Goal: Information Seeking & Learning: Find specific page/section

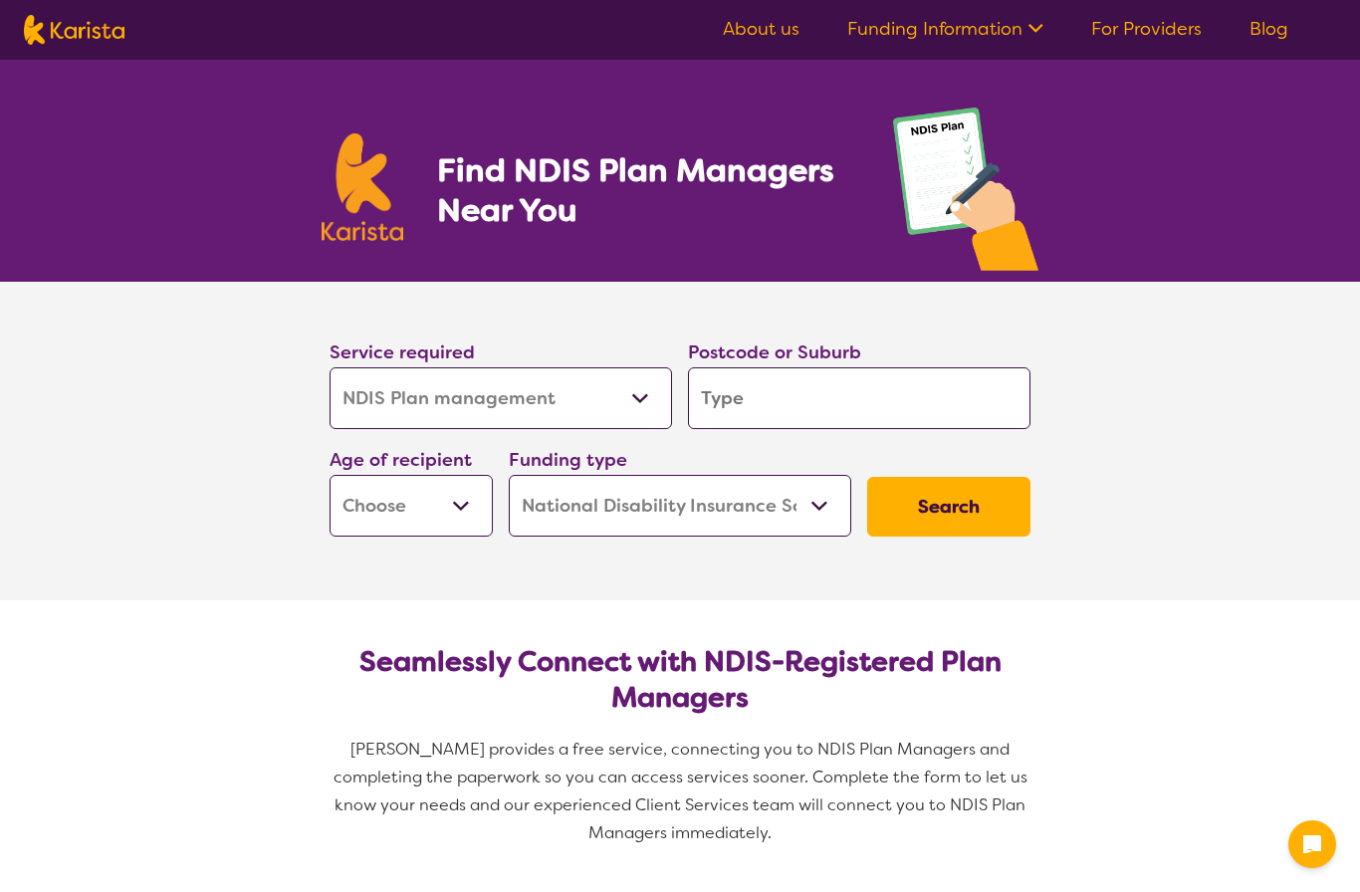
select select "NDIS Plan management"
select select "NDIS"
select select "NDIS Plan management"
select select "NDIS"
click at [740, 418] on input "search" at bounding box center [859, 398] width 343 height 62
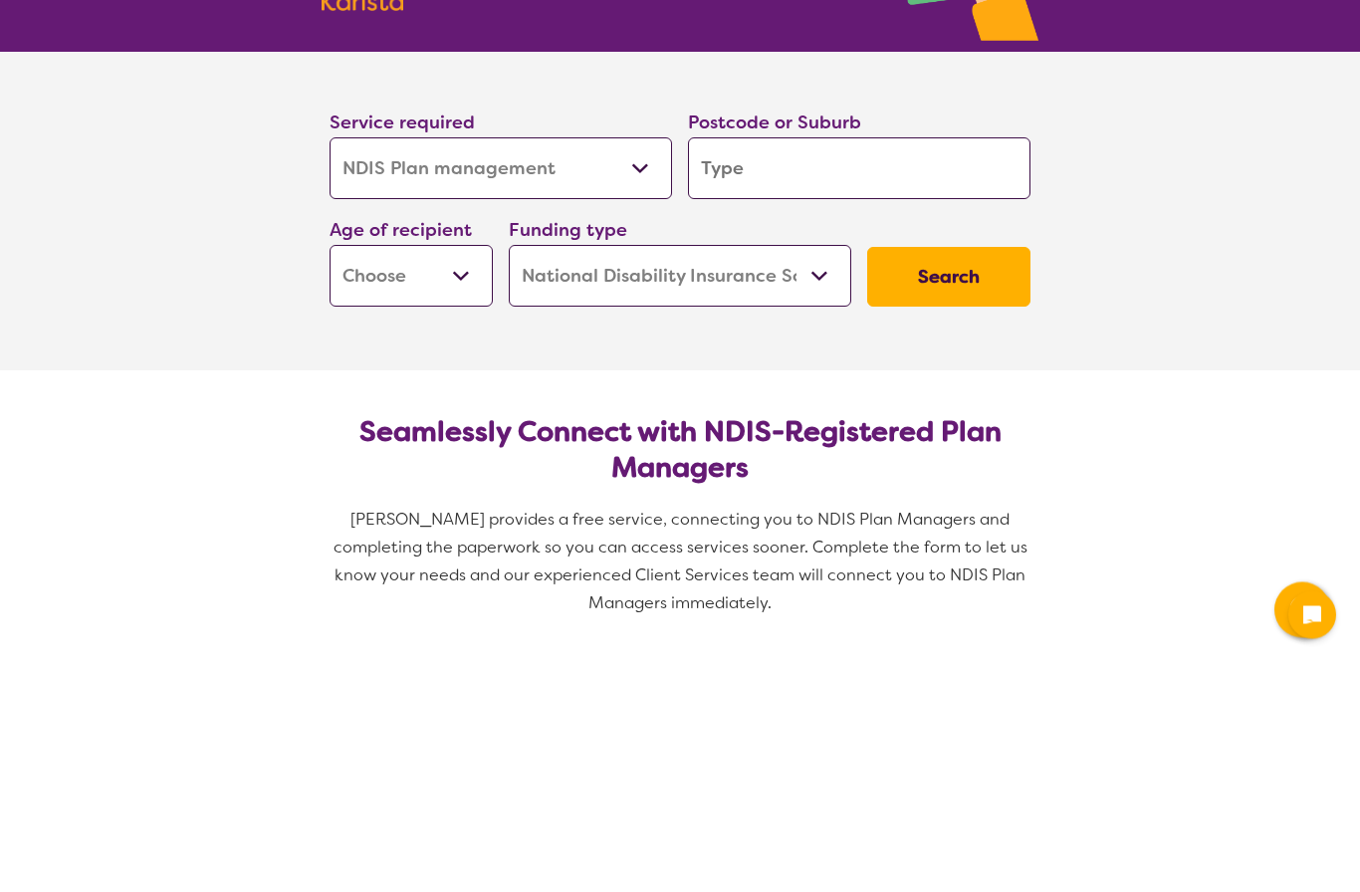
type input "M"
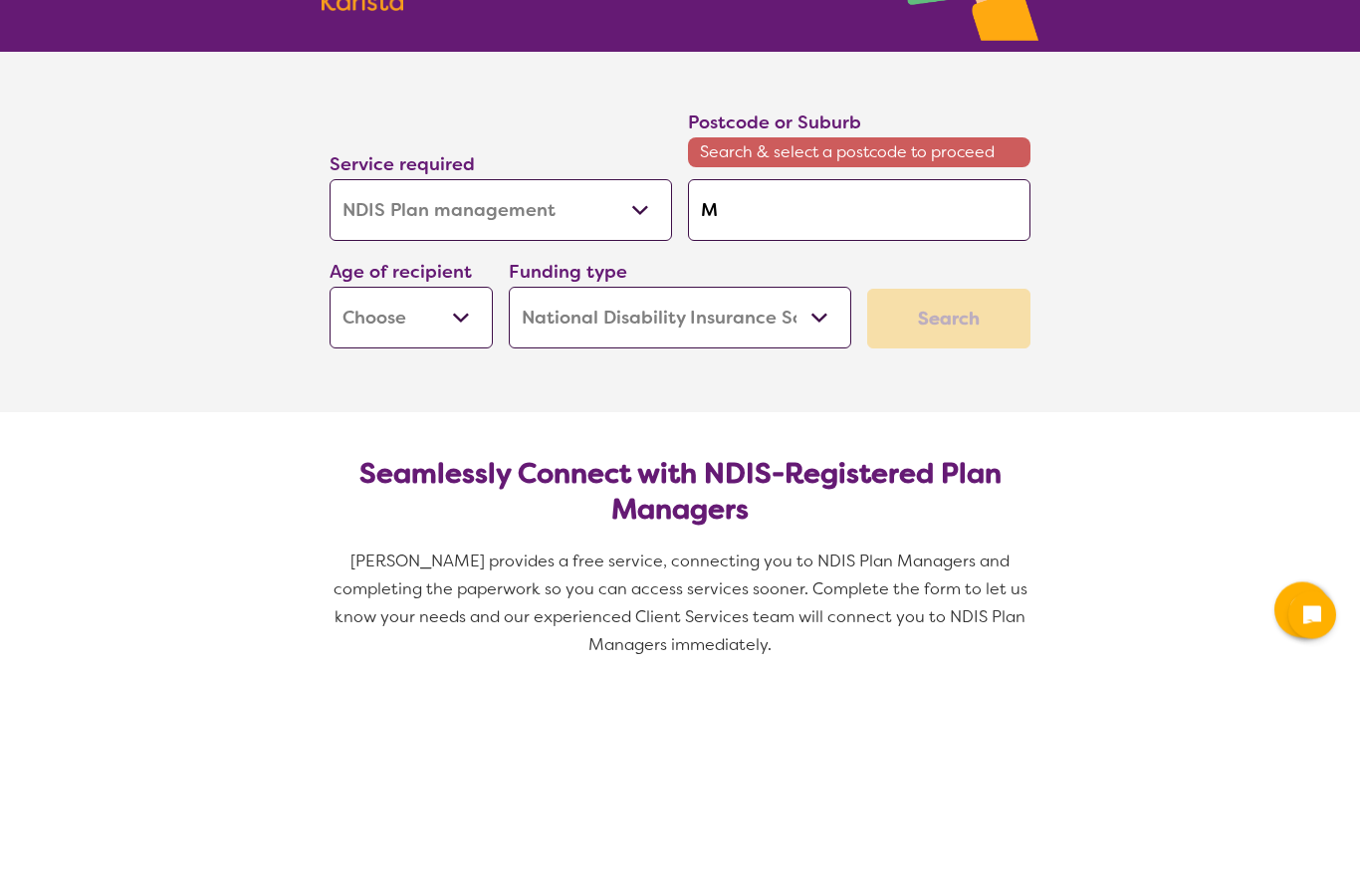
type input "Ma"
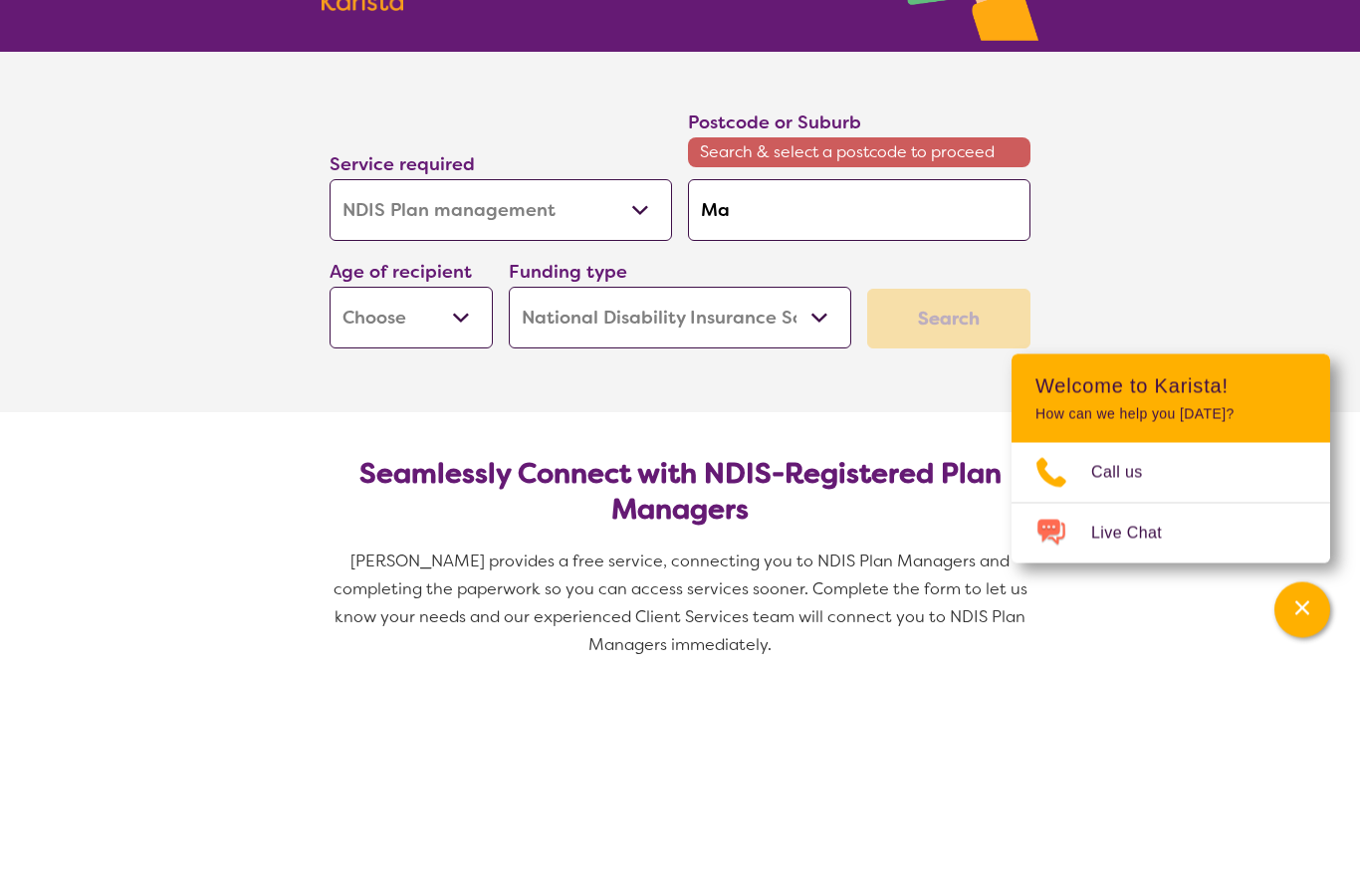
type input "Mac"
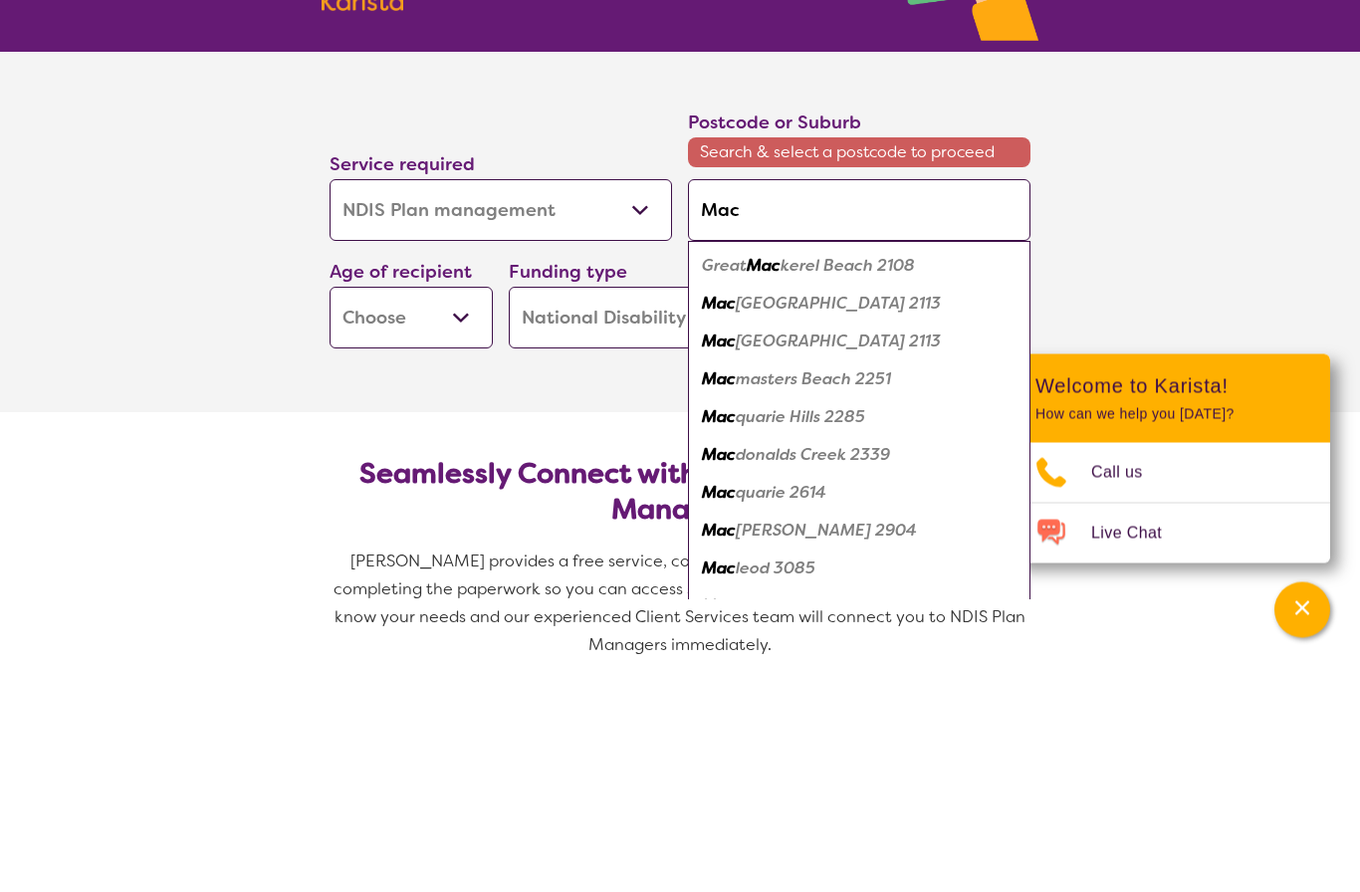
type input "Macl"
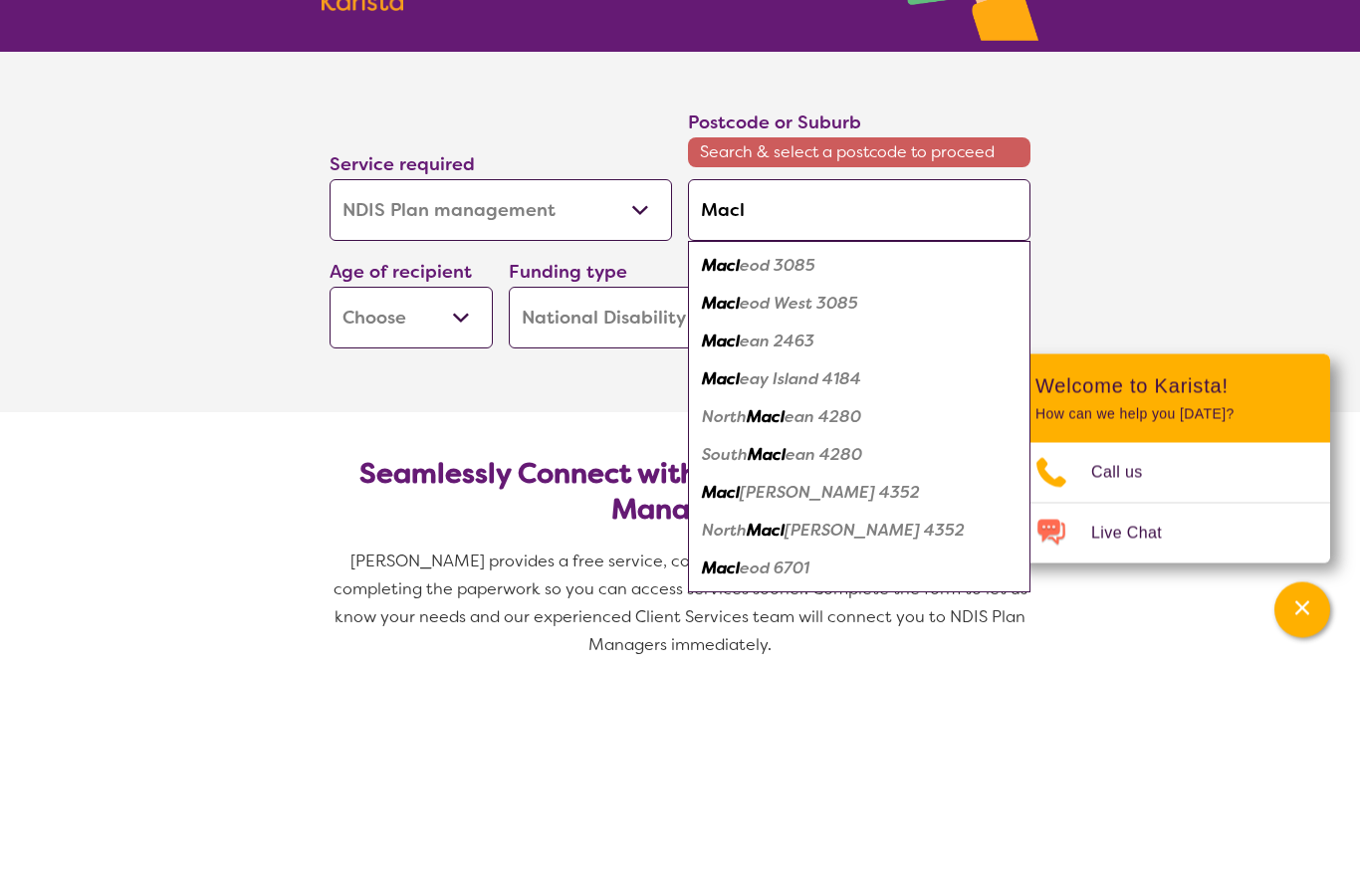
type input "Macle"
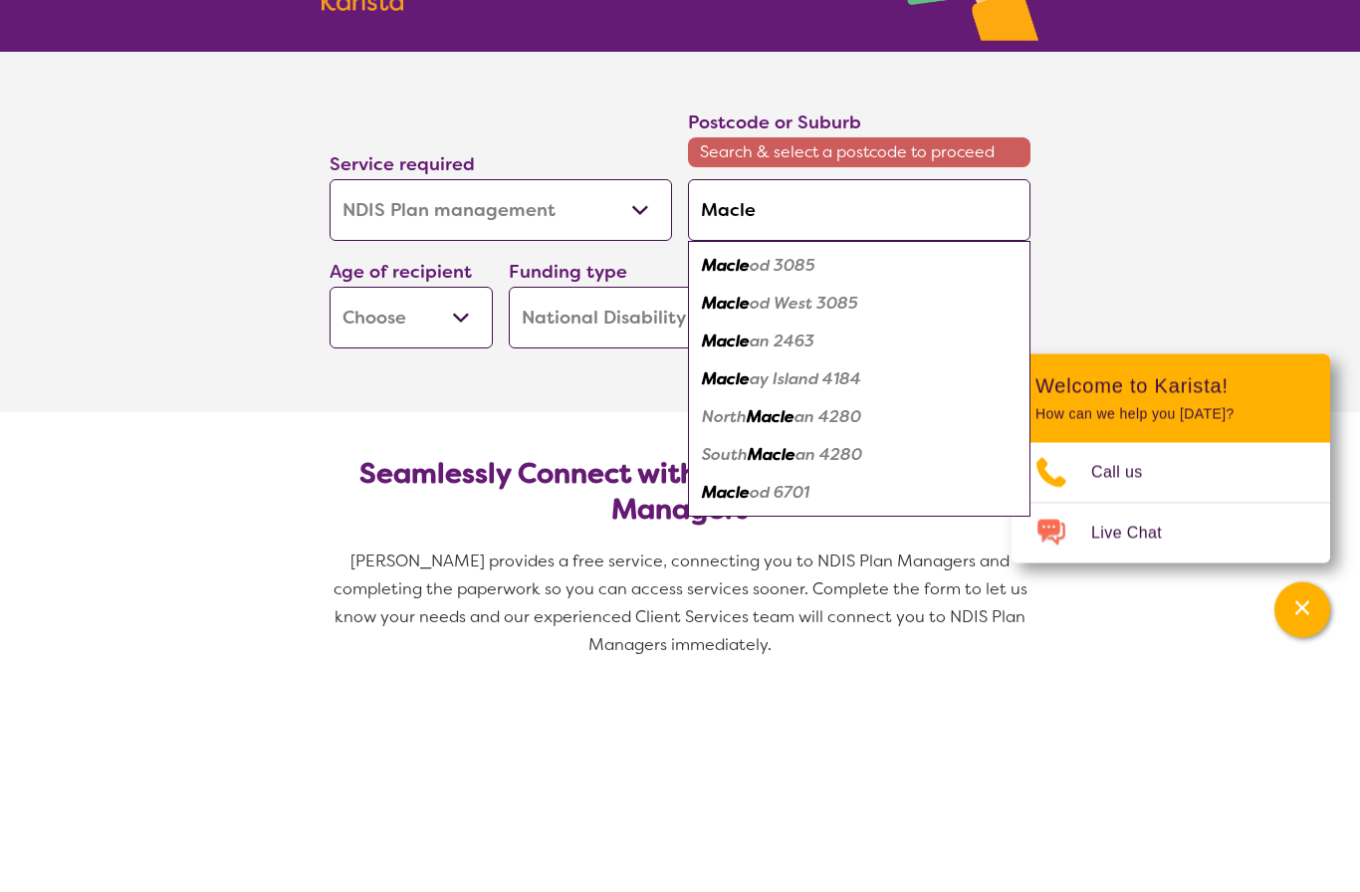
type input "Maclea"
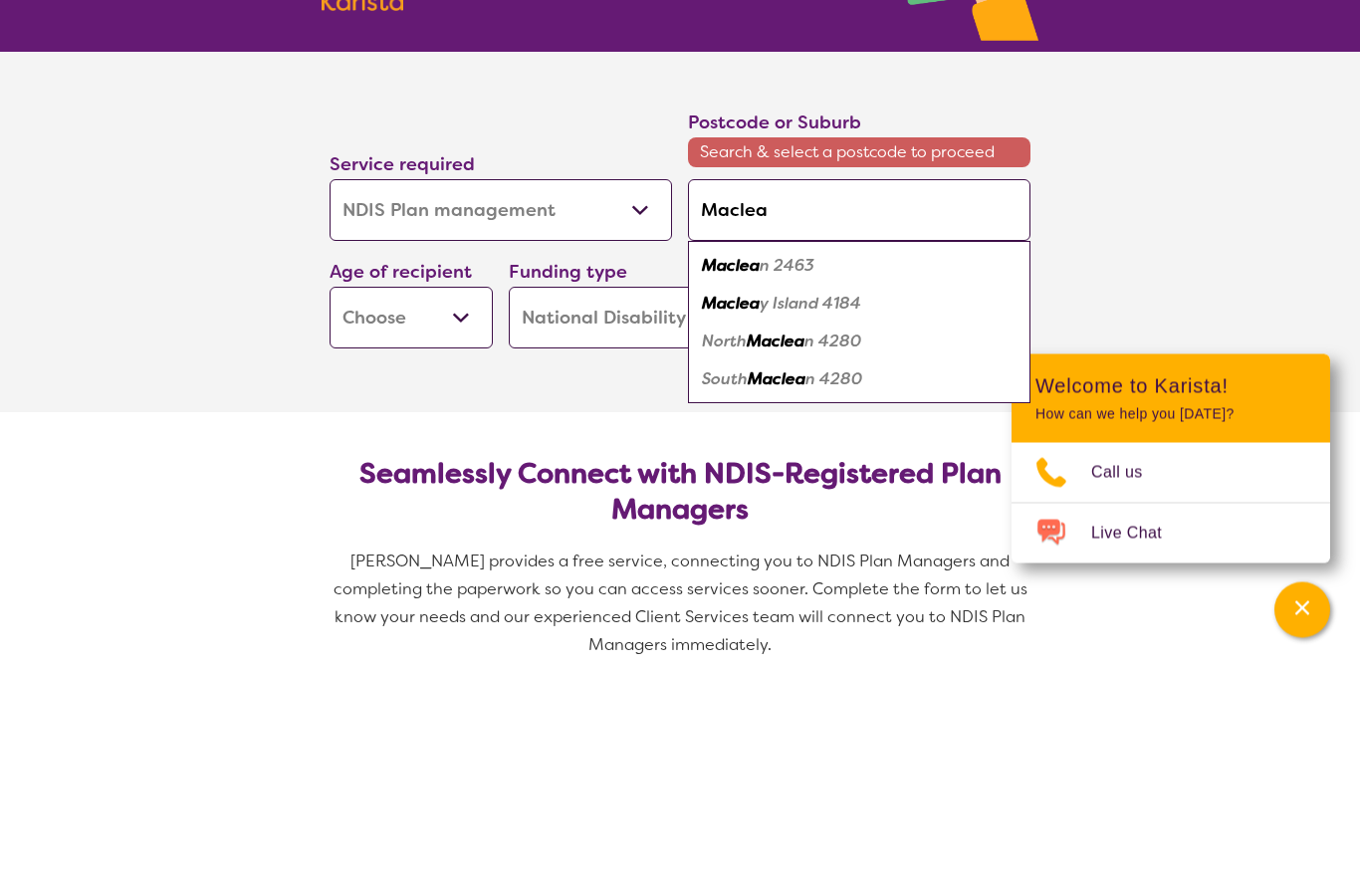
type input "Macleay"
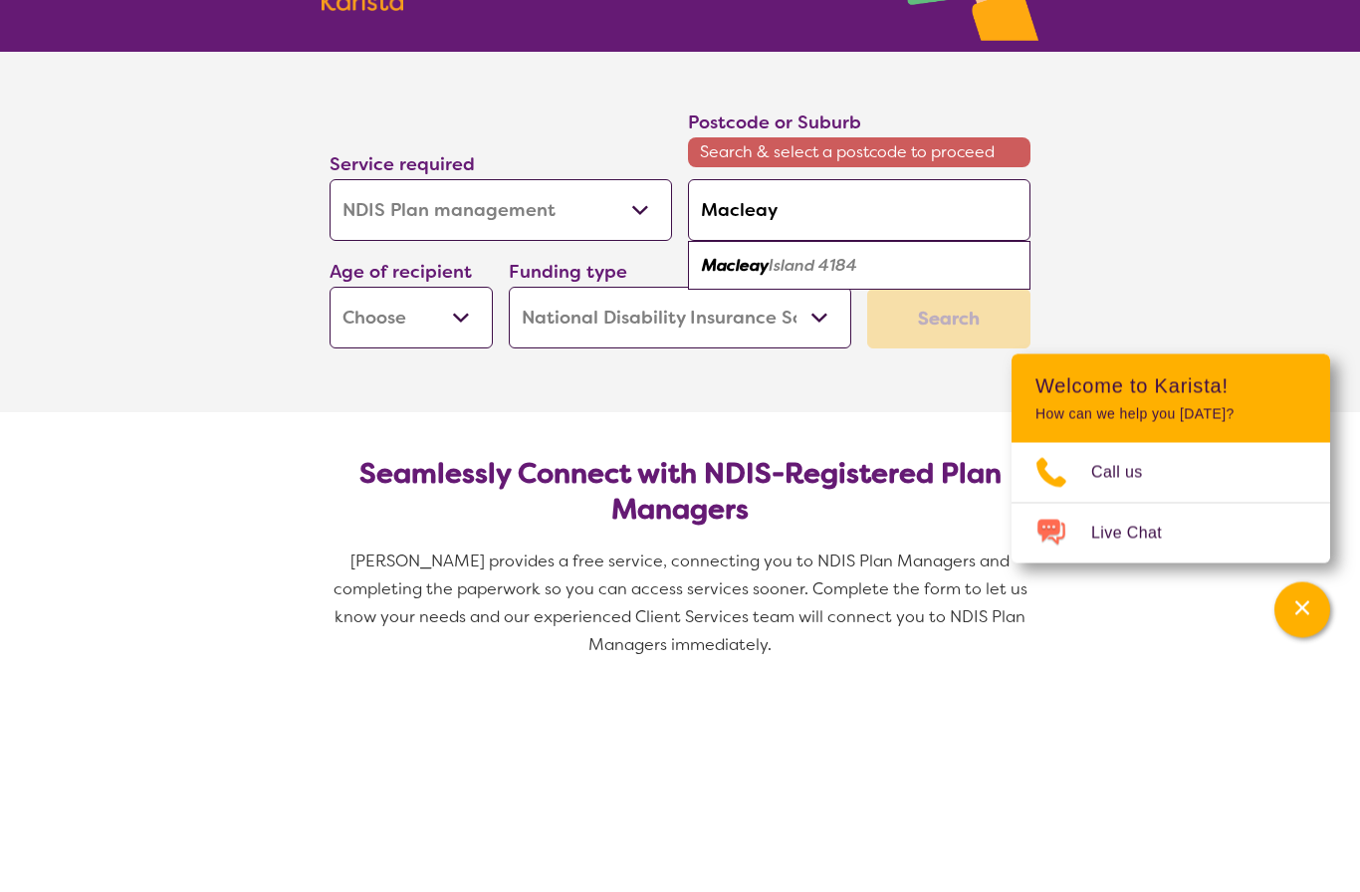
click at [824, 485] on em "Island 4184" at bounding box center [813, 495] width 89 height 21
type input "4184"
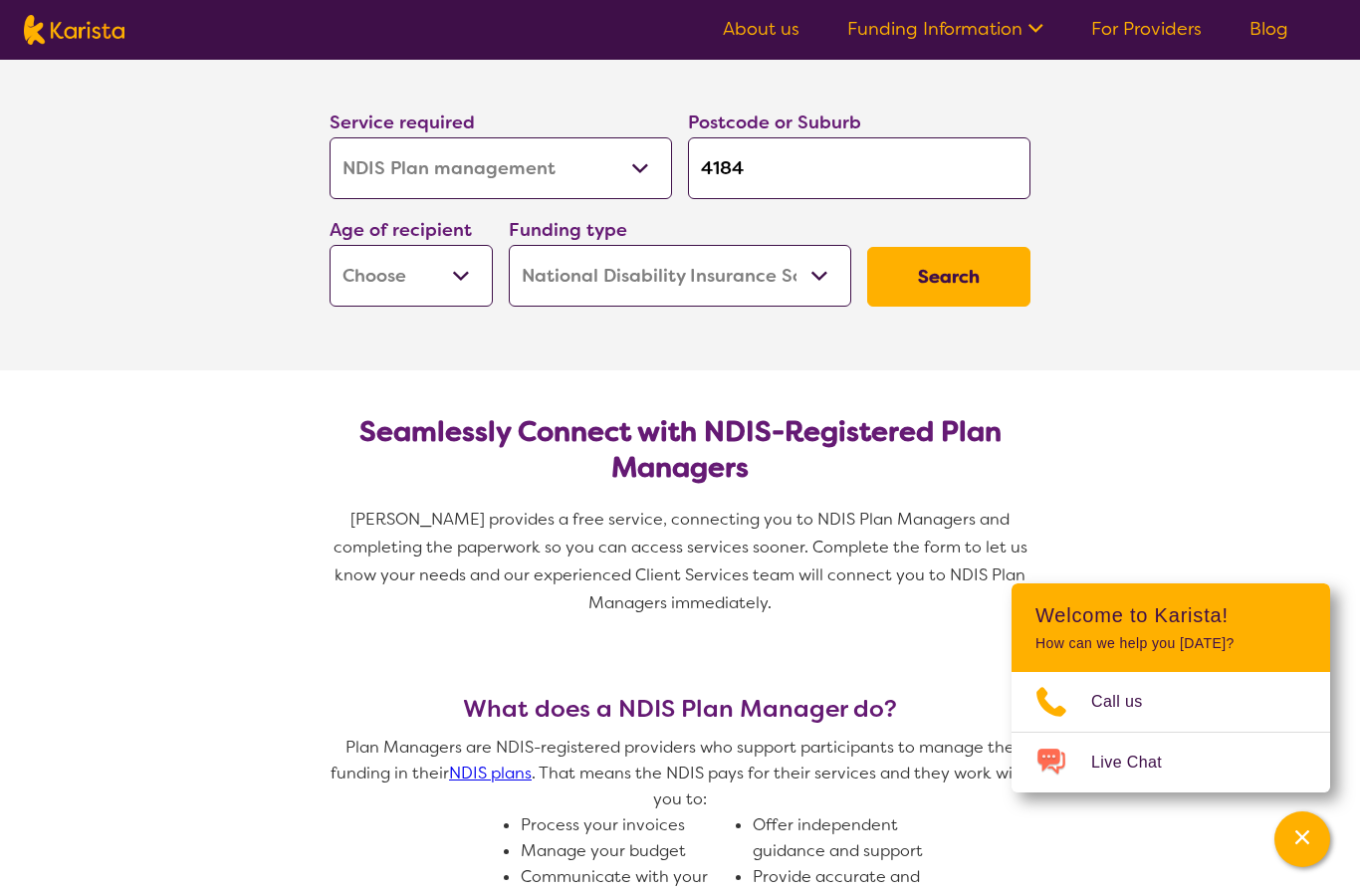
click at [467, 280] on select "Early Childhood - 0 to 9 Child - 10 to 11 Adolescent - 12 to 17 Adult - 18 to 6…" at bounding box center [411, 276] width 163 height 62
select select "AD"
click at [929, 261] on button "Search" at bounding box center [948, 277] width 163 height 60
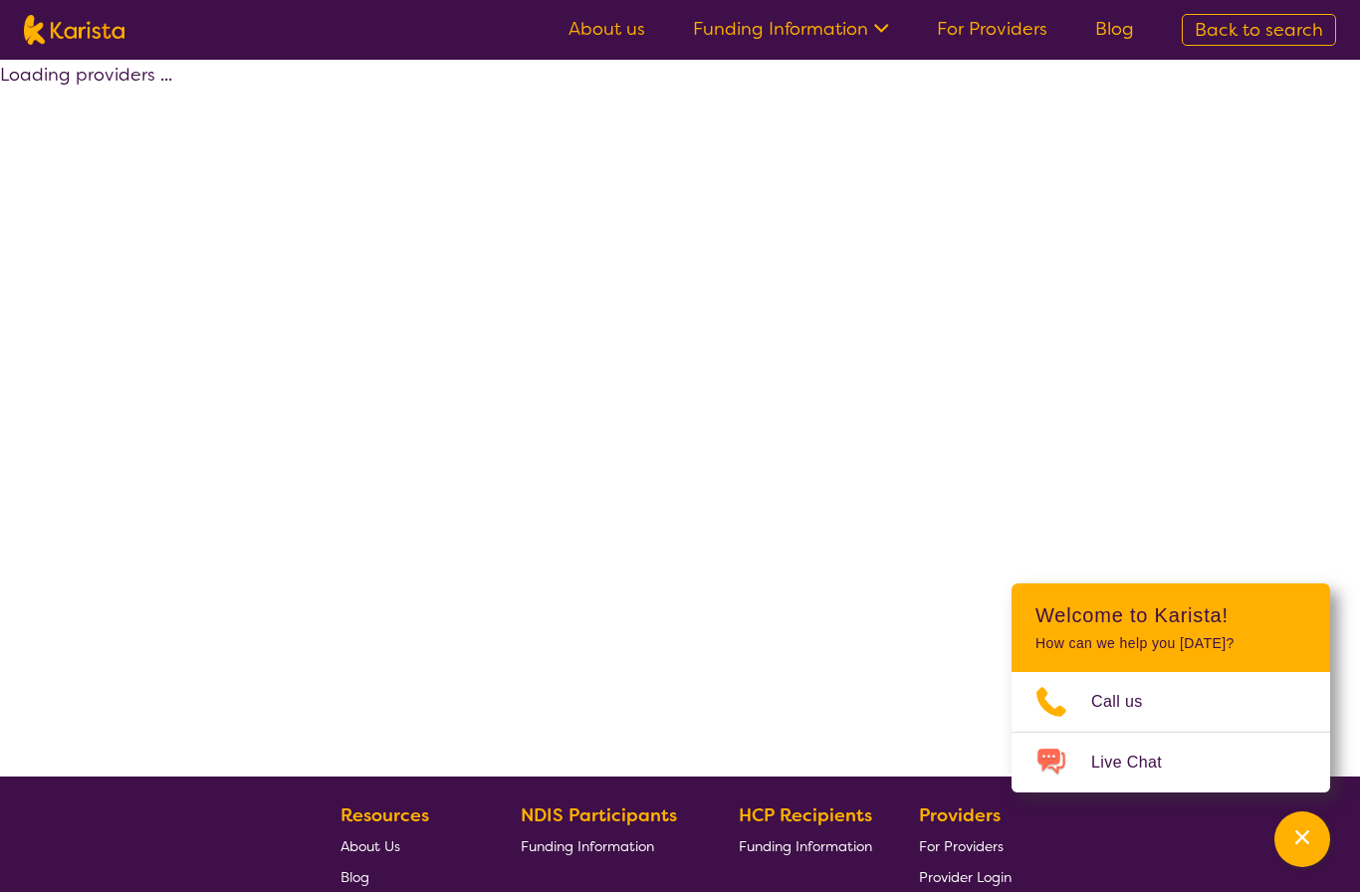
select select "by_score"
